Goal: Navigation & Orientation: Find specific page/section

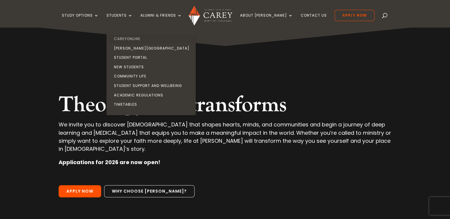
click at [131, 40] on link "CareyOnline" at bounding box center [152, 39] width 89 height 10
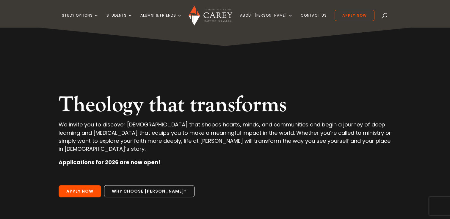
drag, startPoint x: 0, startPoint y: 0, endPoint x: 123, endPoint y: 11, distance: 123.2
click at [123, 11] on ul "Study Options Certificate in Christian Leadership (Micro-credential) Intermissi…" at bounding box center [218, 19] width 312 height 18
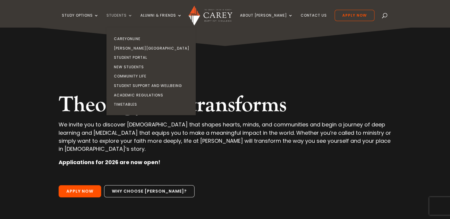
click at [124, 18] on link "Students" at bounding box center [119, 20] width 26 height 14
